Goal: Use online tool/utility: Utilize a website feature to perform a specific function

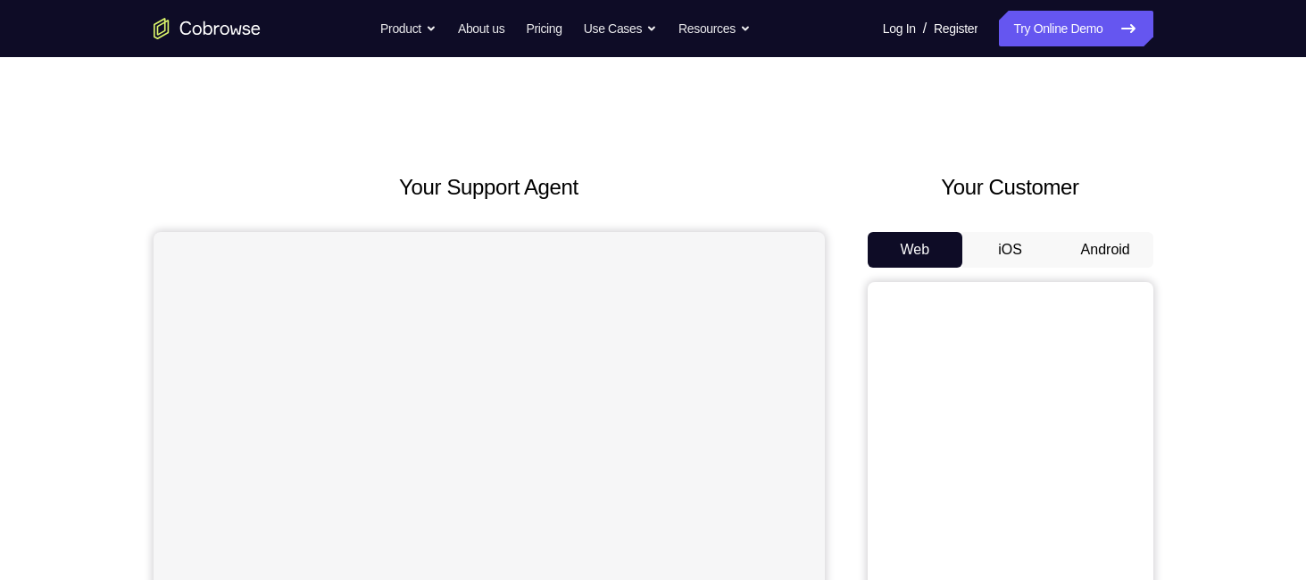
click at [1105, 254] on button "Android" at bounding box center [1105, 250] width 95 height 36
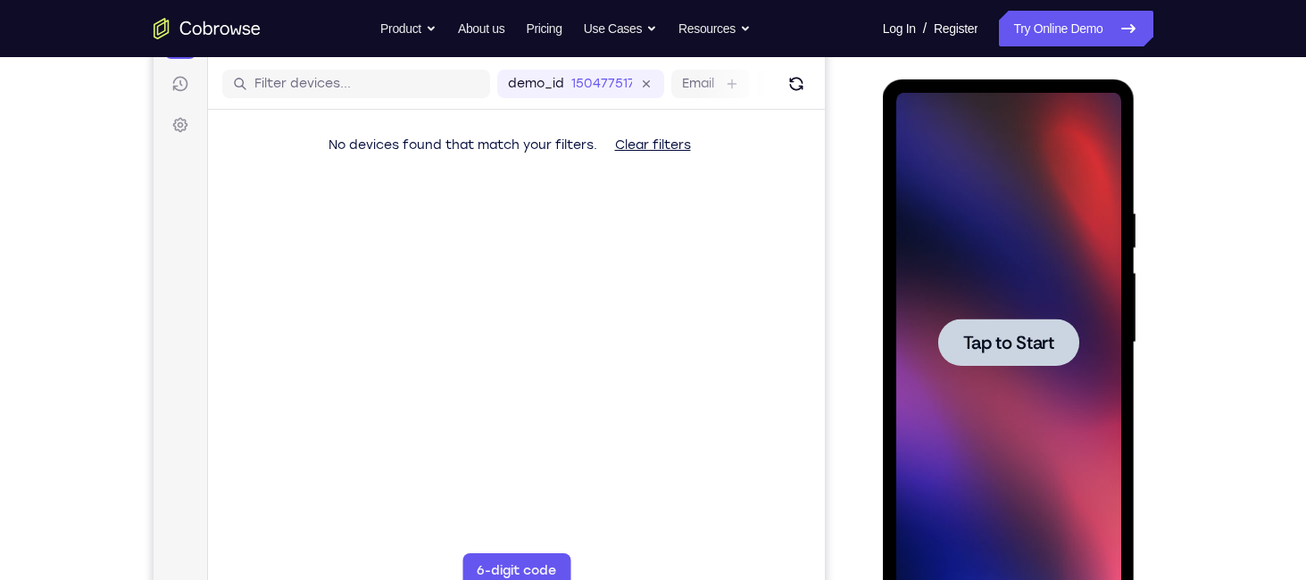
scroll to position [214, 0]
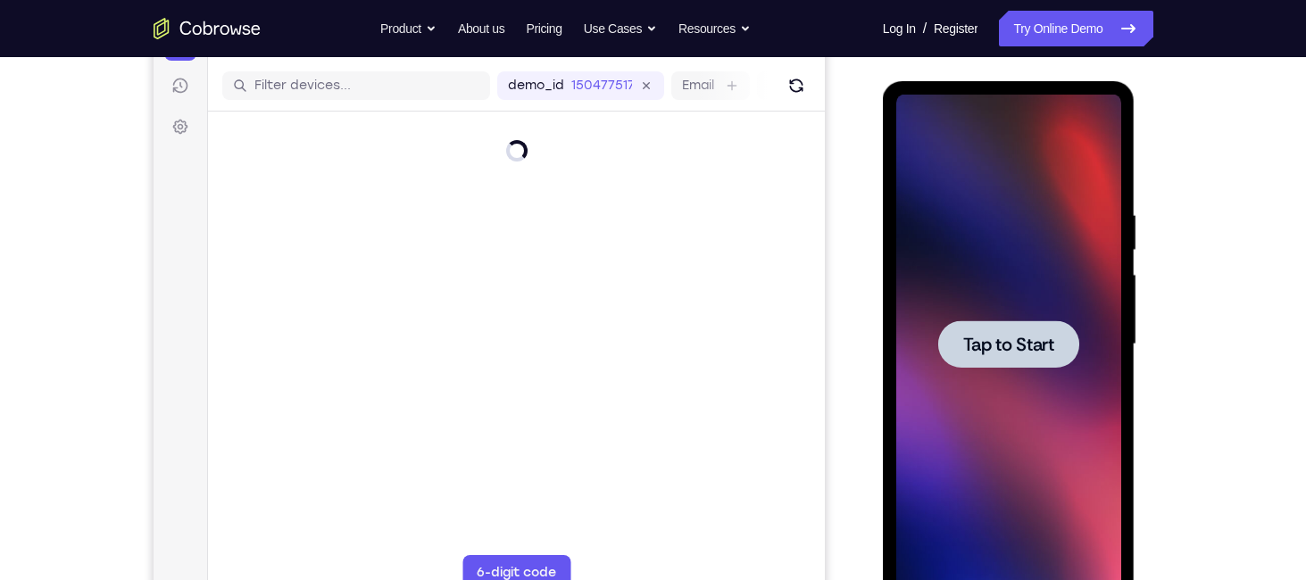
click at [1036, 336] on span "Tap to Start" at bounding box center [1008, 345] width 91 height 18
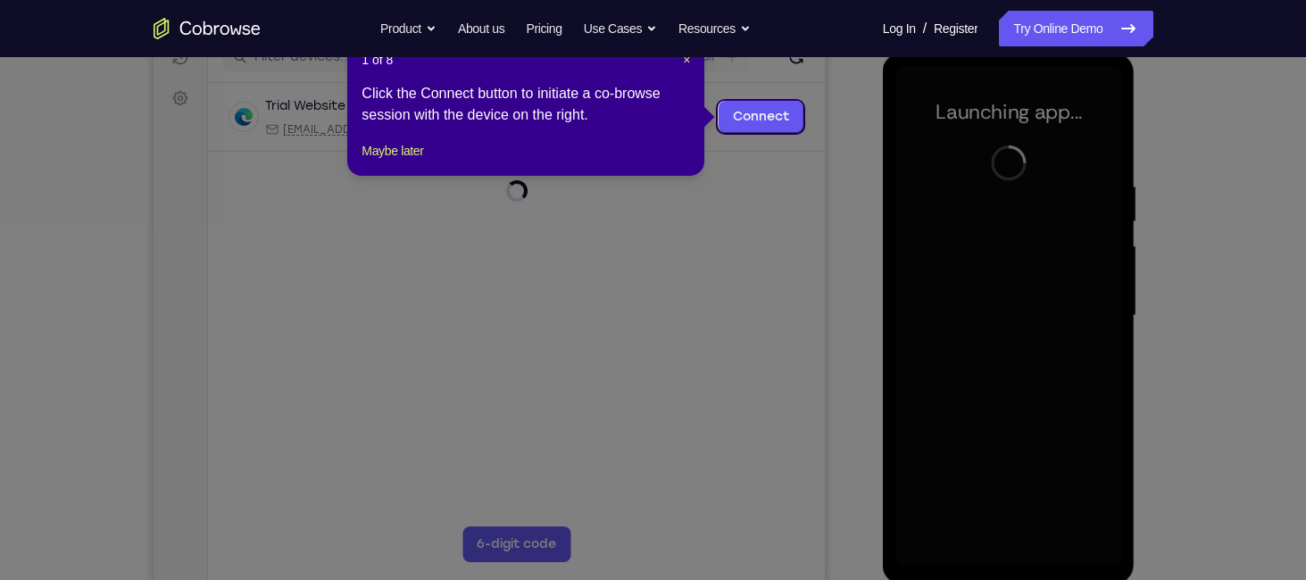
scroll to position [182, 0]
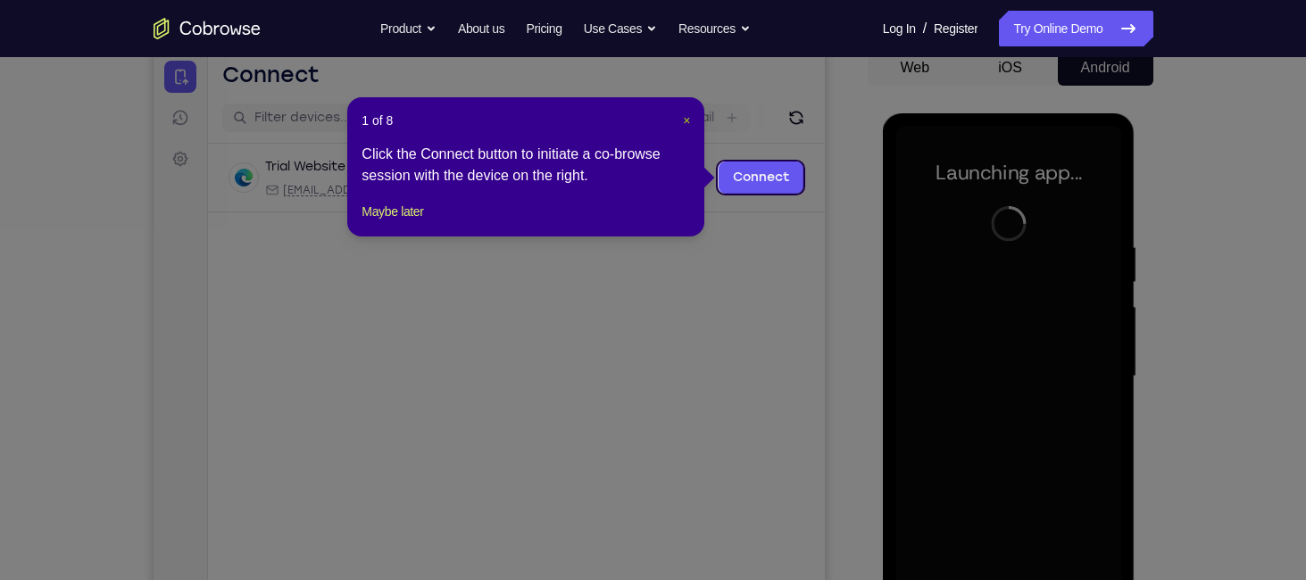
click at [683, 120] on span "×" at bounding box center [686, 120] width 7 height 14
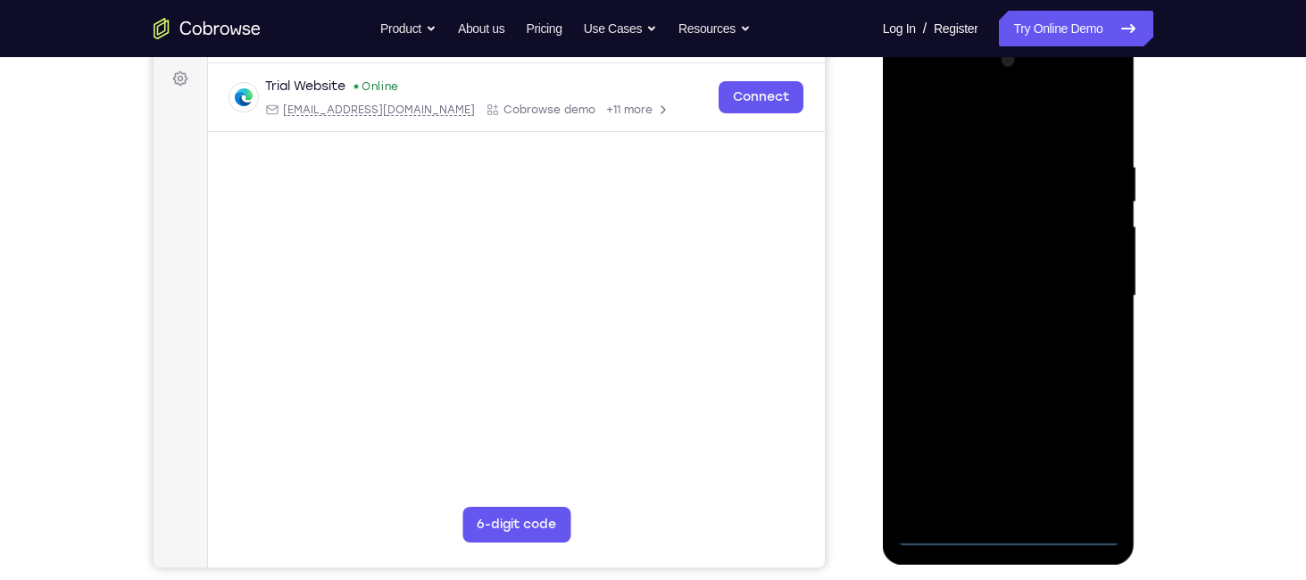
scroll to position [263, 0]
click at [1005, 530] on div at bounding box center [1008, 296] width 225 height 500
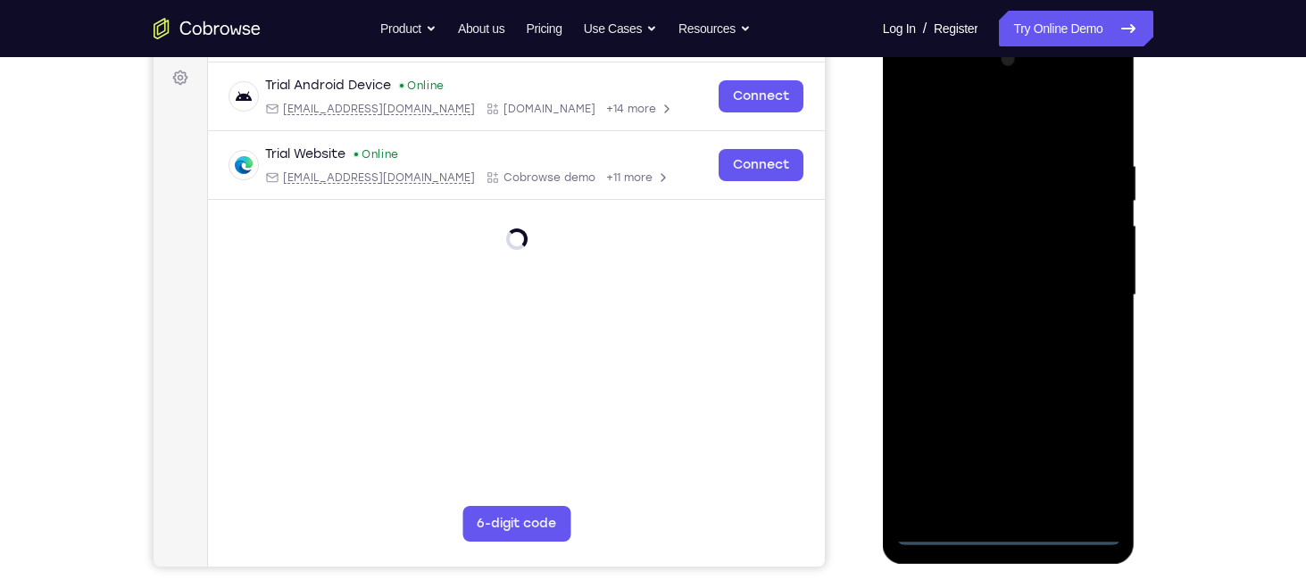
click at [1096, 429] on div at bounding box center [1008, 296] width 225 height 500
click at [1092, 445] on div at bounding box center [1008, 296] width 225 height 500
click at [956, 117] on div at bounding box center [1008, 296] width 225 height 500
click at [1082, 291] on div at bounding box center [1008, 296] width 225 height 500
click at [993, 324] on div at bounding box center [1008, 296] width 225 height 500
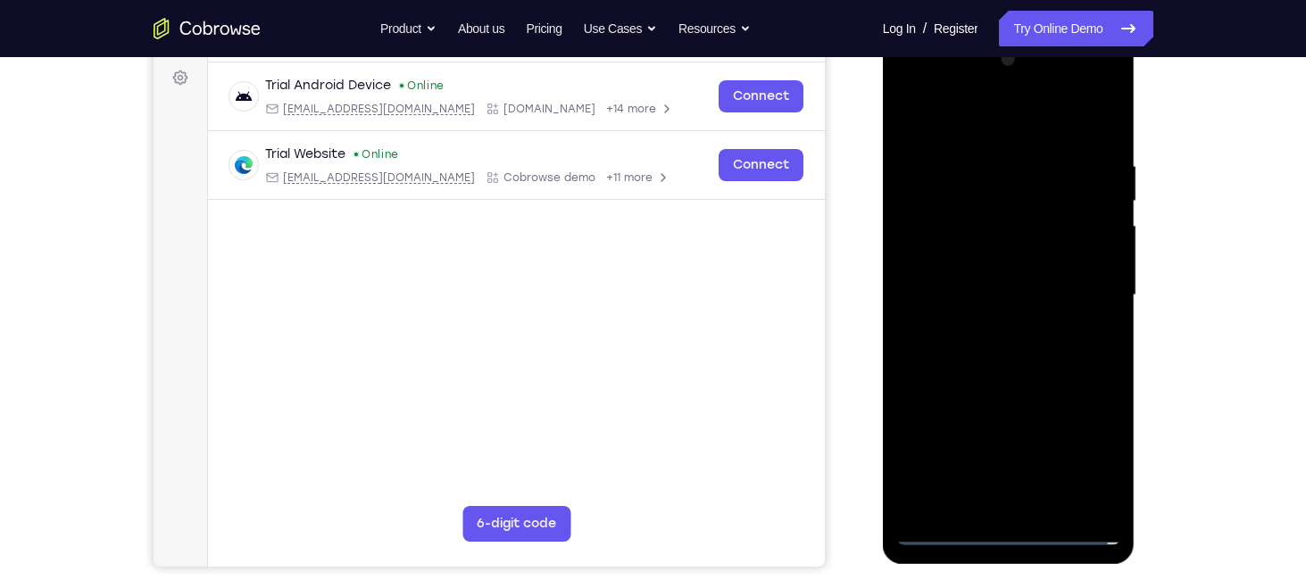
click at [986, 278] on div at bounding box center [1008, 296] width 225 height 500
click at [963, 251] on div at bounding box center [1008, 296] width 225 height 500
click at [974, 288] on div at bounding box center [1008, 296] width 225 height 500
click at [991, 356] on div at bounding box center [1008, 296] width 225 height 500
click at [1003, 348] on div at bounding box center [1008, 296] width 225 height 500
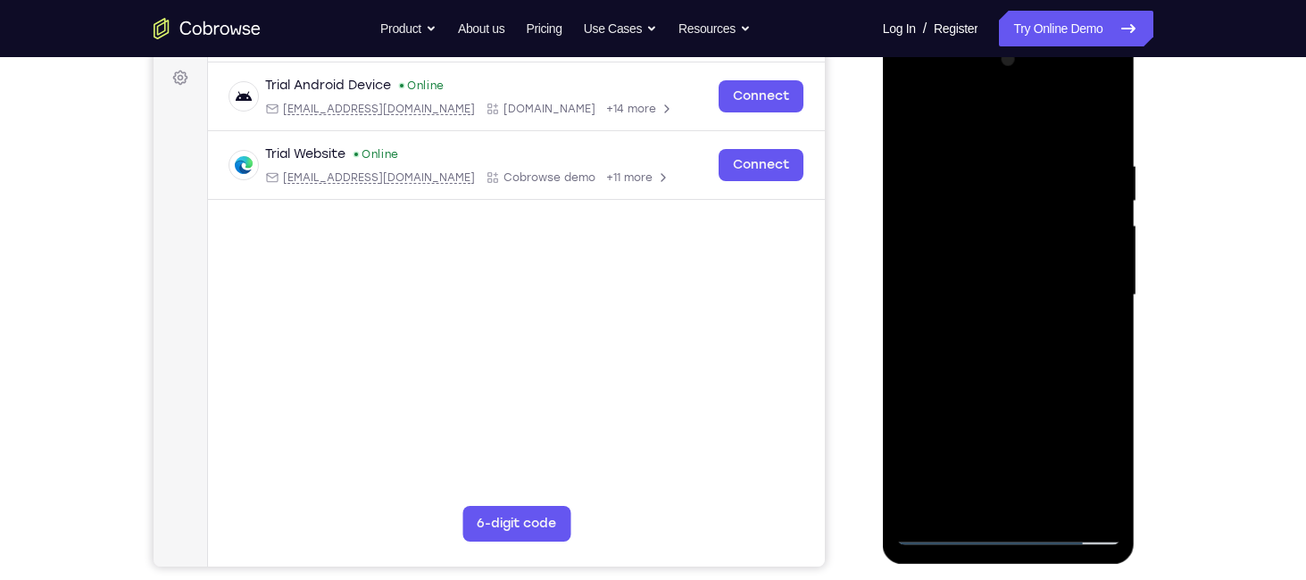
click at [1000, 378] on div at bounding box center [1008, 296] width 225 height 500
click at [1047, 502] on div at bounding box center [1008, 296] width 225 height 500
click at [990, 355] on div at bounding box center [1008, 296] width 225 height 500
click at [1034, 327] on div at bounding box center [1008, 296] width 225 height 500
click at [934, 529] on div at bounding box center [1008, 296] width 225 height 500
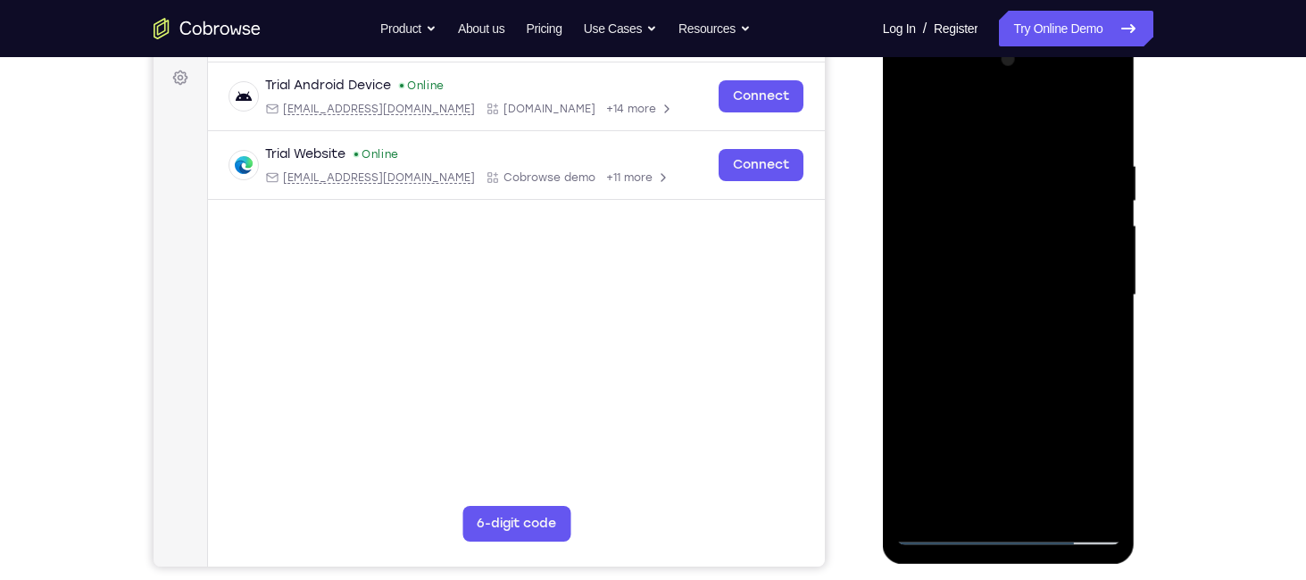
click at [1105, 105] on div at bounding box center [1008, 296] width 225 height 500
click at [904, 115] on div at bounding box center [1008, 296] width 225 height 500
click at [980, 148] on div at bounding box center [1008, 296] width 225 height 500
click at [1097, 298] on div at bounding box center [1008, 296] width 225 height 500
click at [961, 123] on div at bounding box center [1008, 296] width 225 height 500
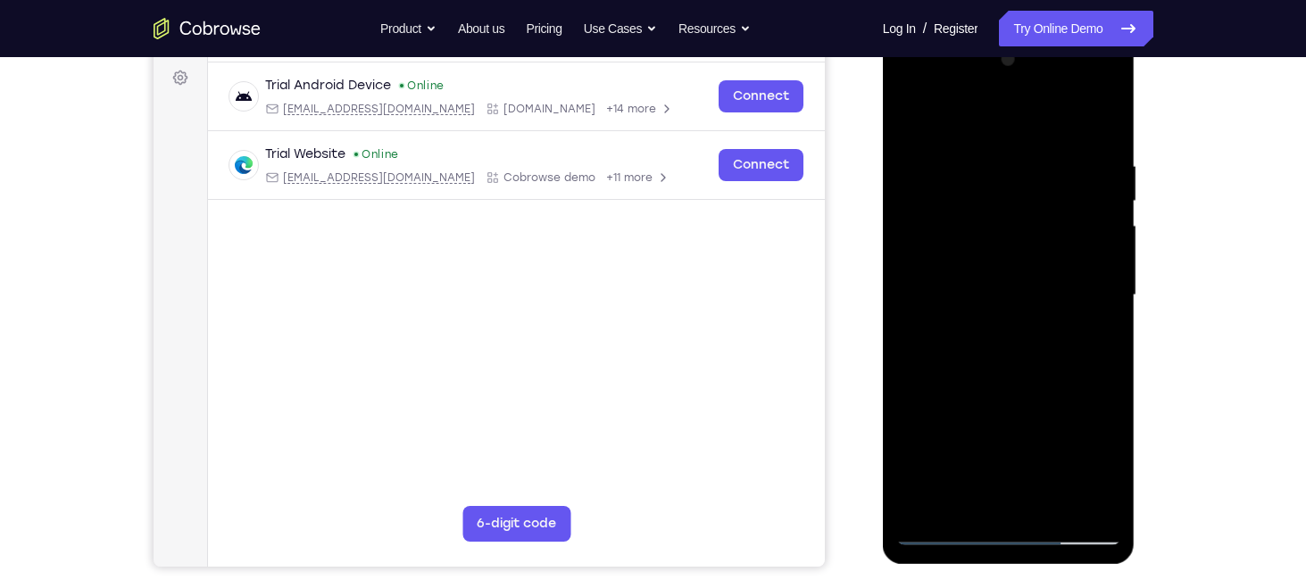
click at [1085, 315] on div at bounding box center [1008, 296] width 225 height 500
click at [926, 509] on div at bounding box center [1008, 296] width 225 height 500
click at [968, 169] on div at bounding box center [1008, 296] width 225 height 500
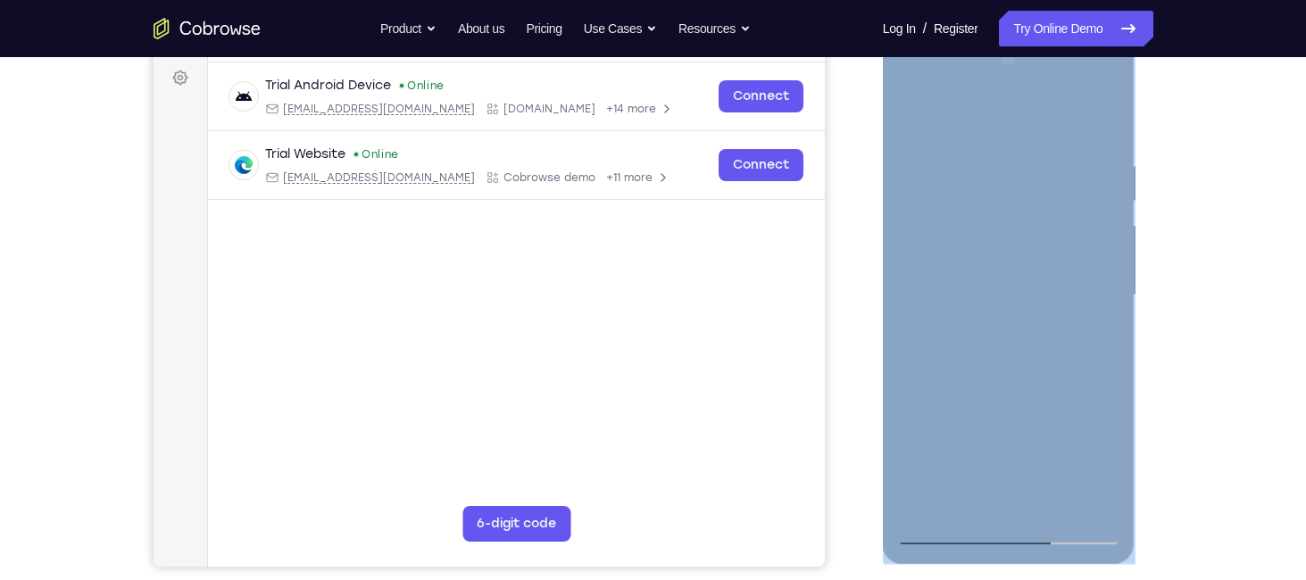
drag, startPoint x: 1123, startPoint y: 295, endPoint x: 1113, endPoint y: 296, distance: 10.0
click at [1113, 296] on div at bounding box center [1009, 298] width 253 height 532
click at [1113, 296] on div at bounding box center [1008, 296] width 225 height 500
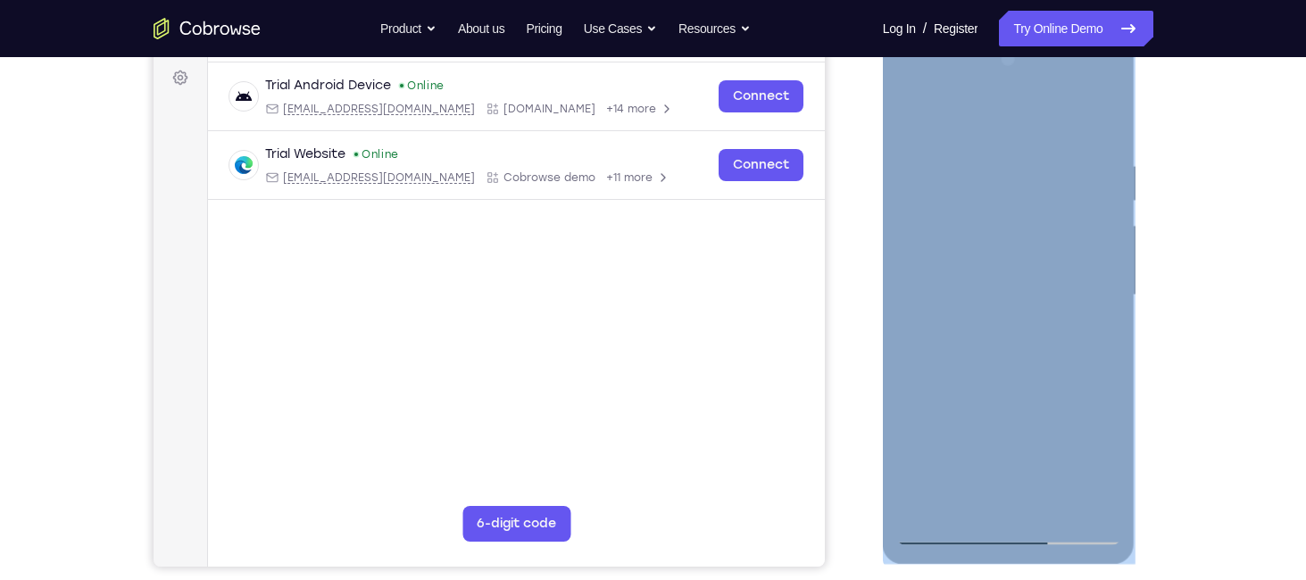
click at [1113, 296] on div at bounding box center [1008, 296] width 225 height 500
click at [913, 302] on div at bounding box center [1008, 296] width 225 height 500
click at [1108, 115] on div at bounding box center [1008, 296] width 225 height 500
click at [1115, 380] on div at bounding box center [1008, 296] width 225 height 500
click at [1106, 384] on div at bounding box center [1008, 296] width 225 height 500
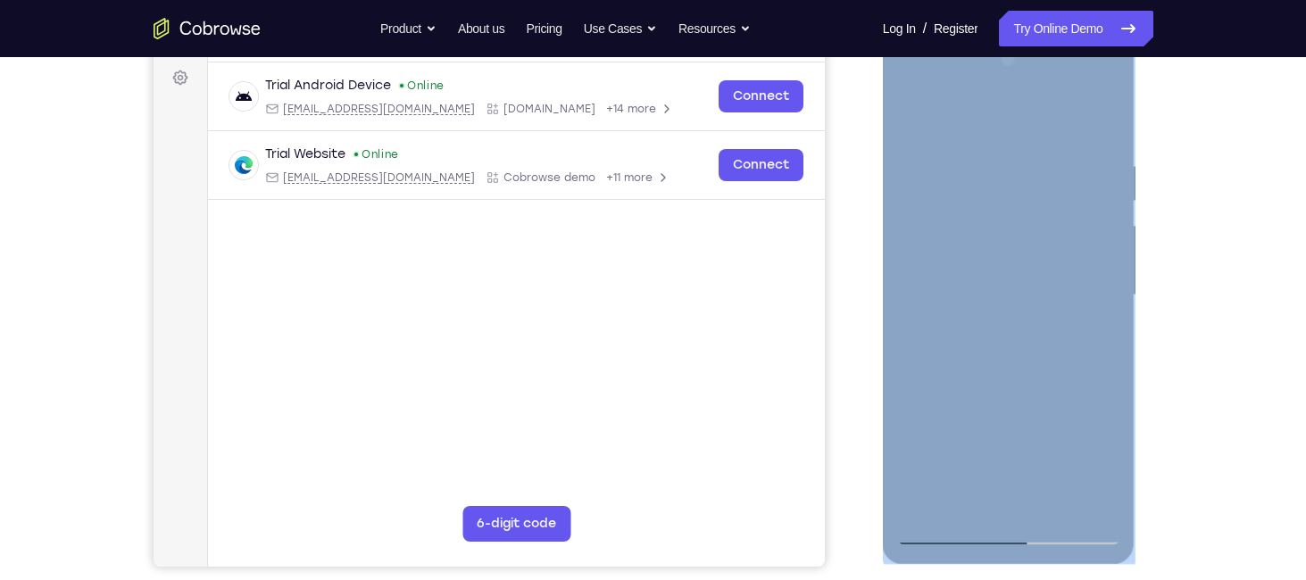
click at [1106, 384] on div at bounding box center [1008, 296] width 225 height 500
click at [1113, 422] on div at bounding box center [1008, 296] width 225 height 500
click at [1106, 406] on div at bounding box center [1008, 296] width 225 height 500
click at [1108, 274] on div at bounding box center [1008, 296] width 225 height 500
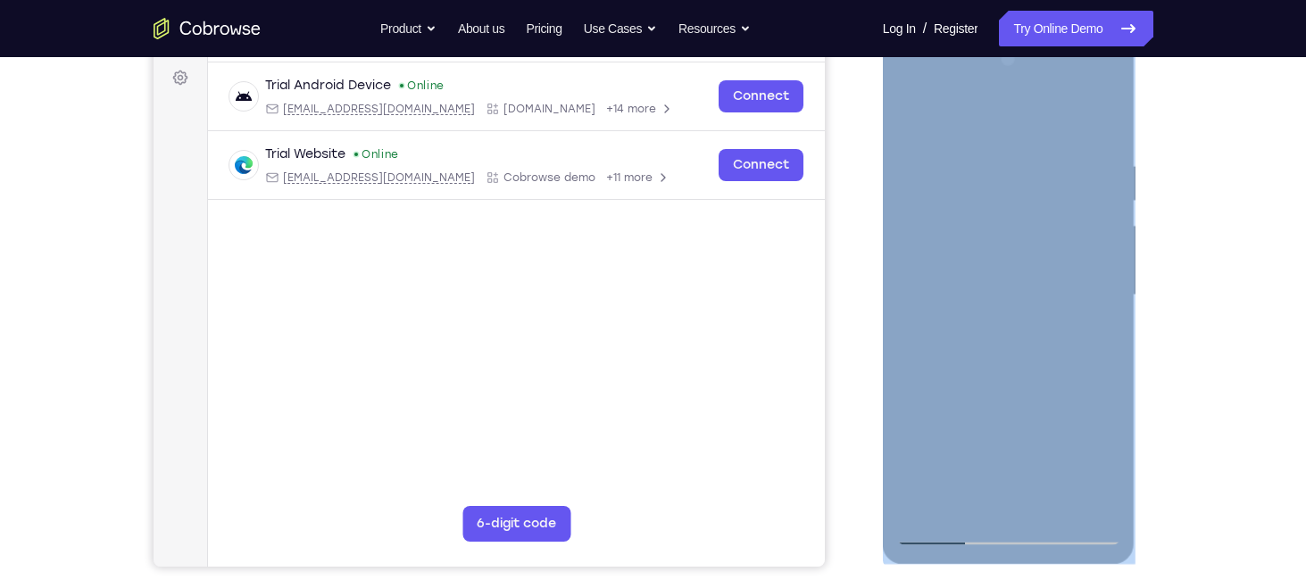
click at [1100, 265] on div at bounding box center [1008, 296] width 225 height 500
click at [1106, 320] on div at bounding box center [1008, 296] width 225 height 500
click at [1107, 319] on div at bounding box center [1008, 296] width 225 height 500
click at [1048, 509] on div at bounding box center [1008, 296] width 225 height 500
click at [1108, 197] on div at bounding box center [1008, 296] width 225 height 500
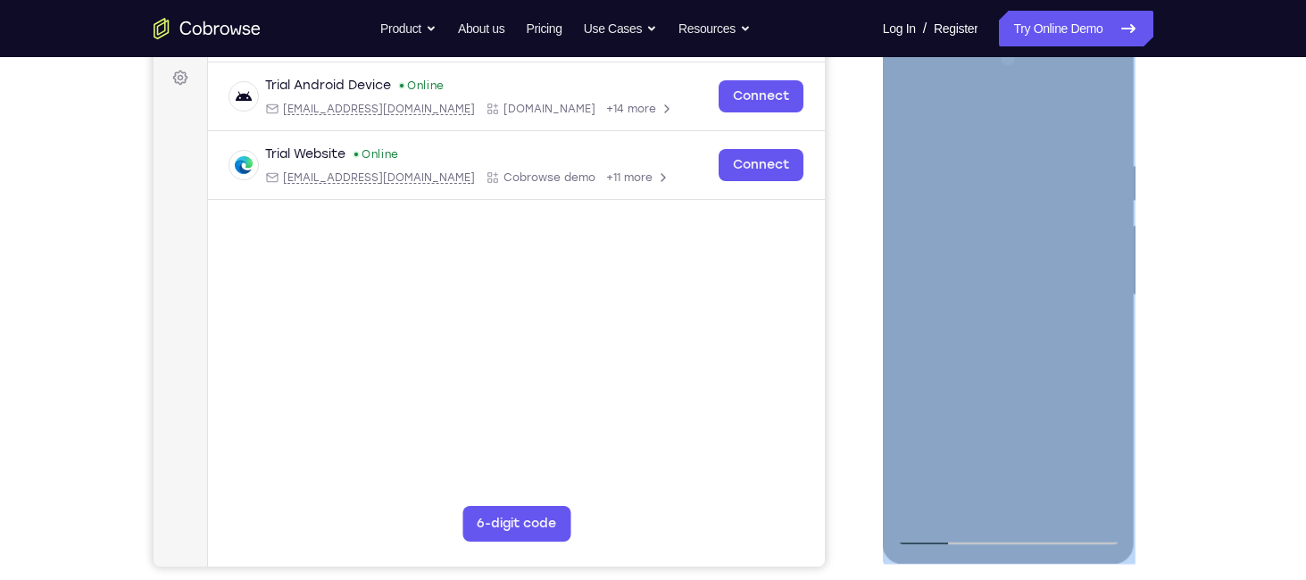
click at [1108, 197] on div at bounding box center [1008, 296] width 225 height 500
click at [934, 197] on div at bounding box center [1008, 296] width 225 height 500
click at [975, 436] on div at bounding box center [1008, 296] width 225 height 500
click at [927, 458] on div at bounding box center [1008, 296] width 225 height 500
click at [966, 437] on div at bounding box center [1008, 296] width 225 height 500
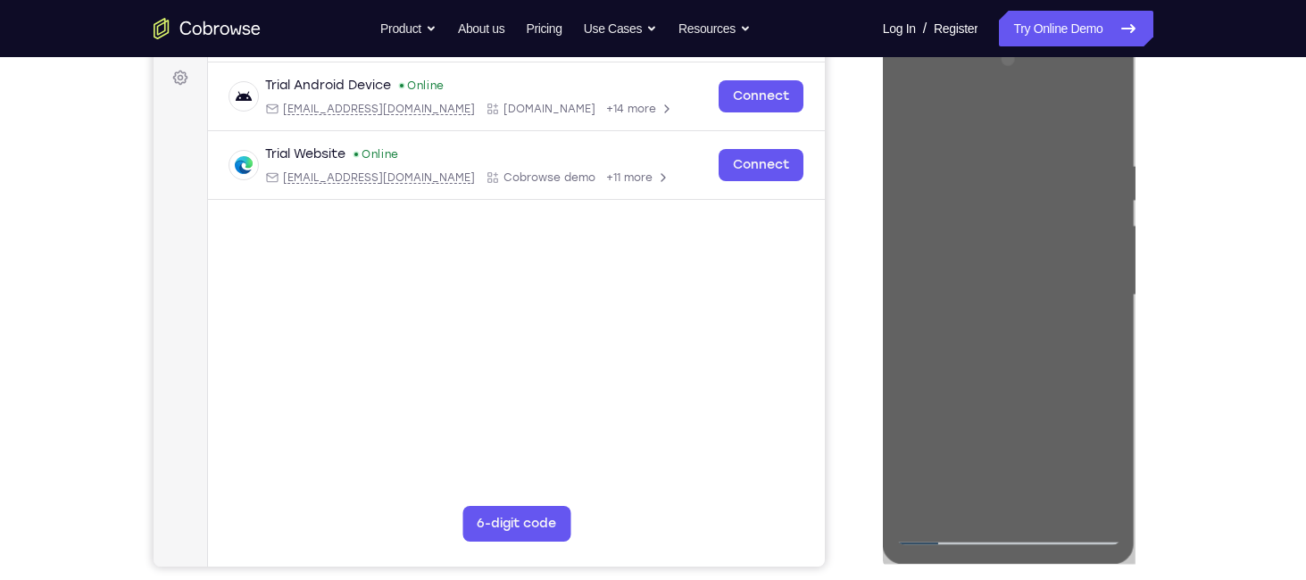
click at [1148, 338] on div at bounding box center [1011, 293] width 286 height 549
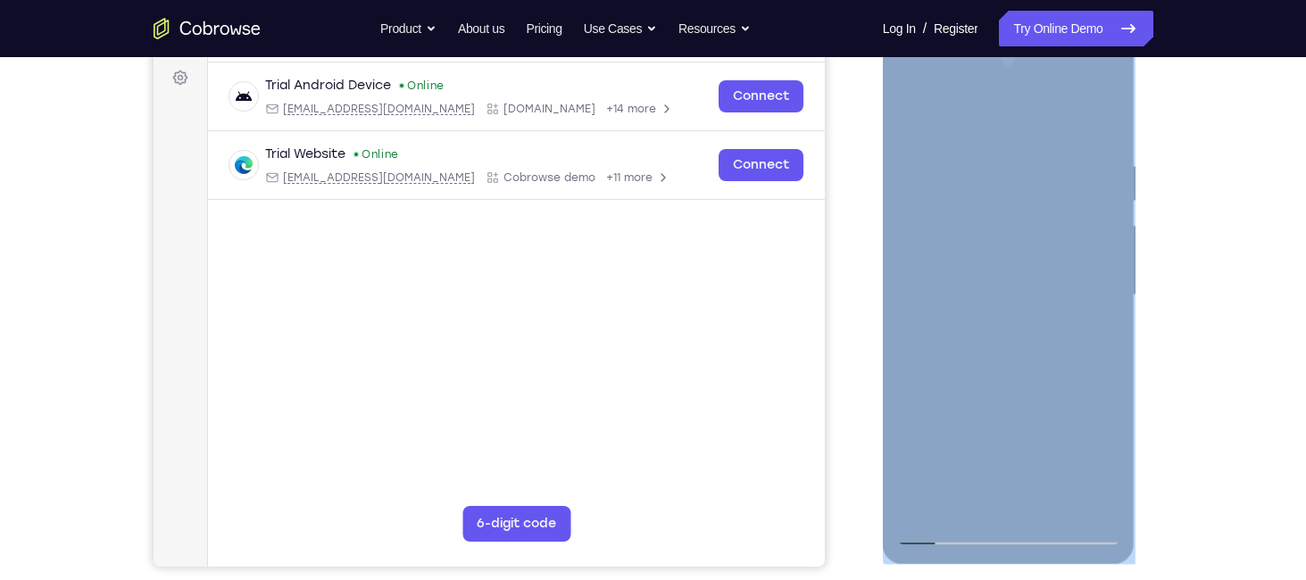
click at [949, 527] on div at bounding box center [1008, 296] width 225 height 500
